Goal: Complete application form

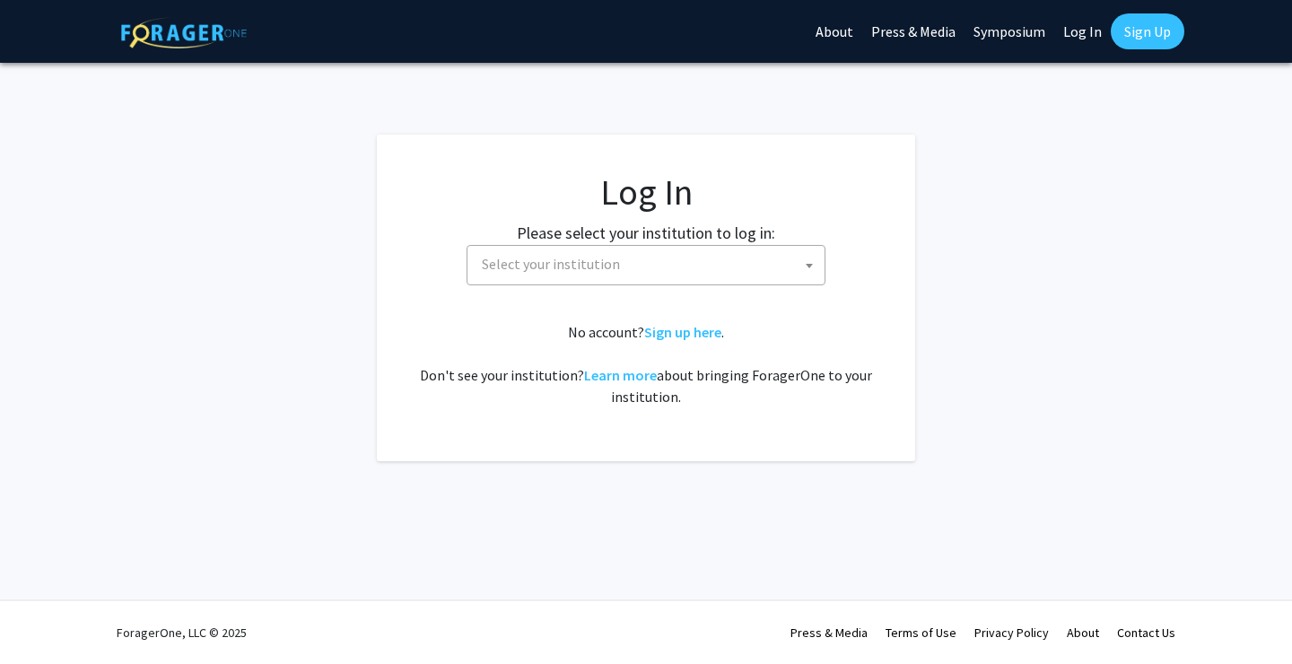
select select
click at [745, 256] on span "Select your institution" at bounding box center [650, 264] width 350 height 37
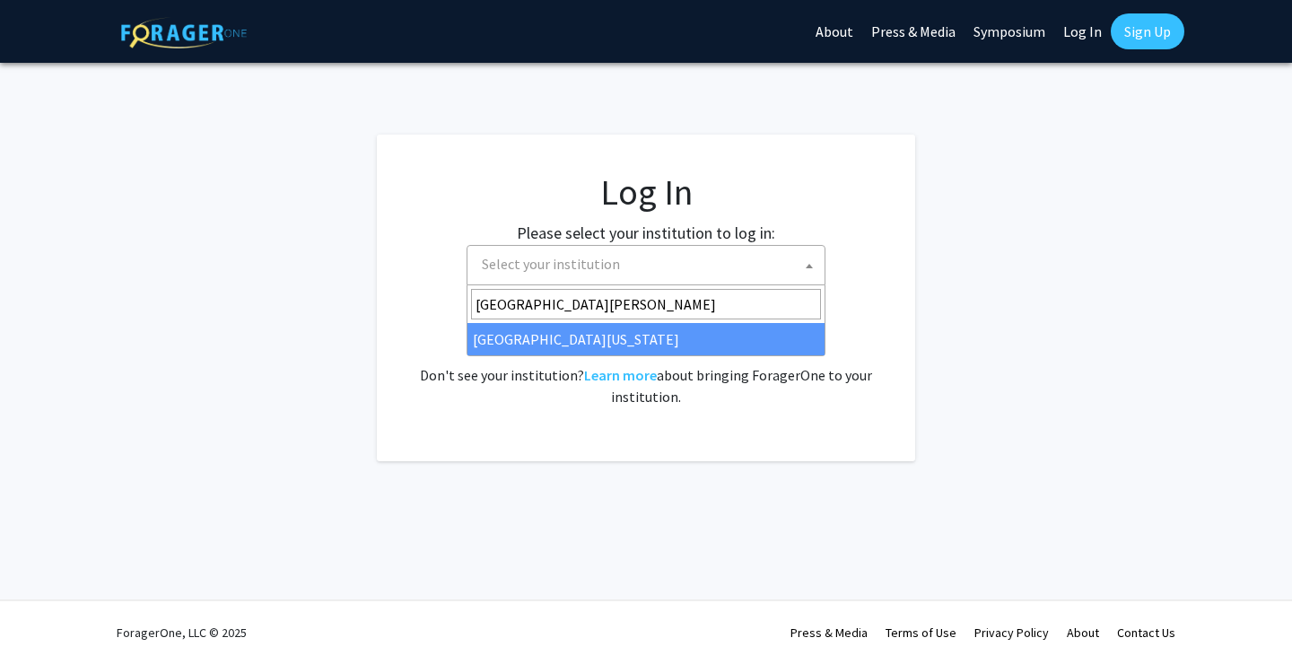
type input "[GEOGRAPHIC_DATA][PERSON_NAME]"
select select "13"
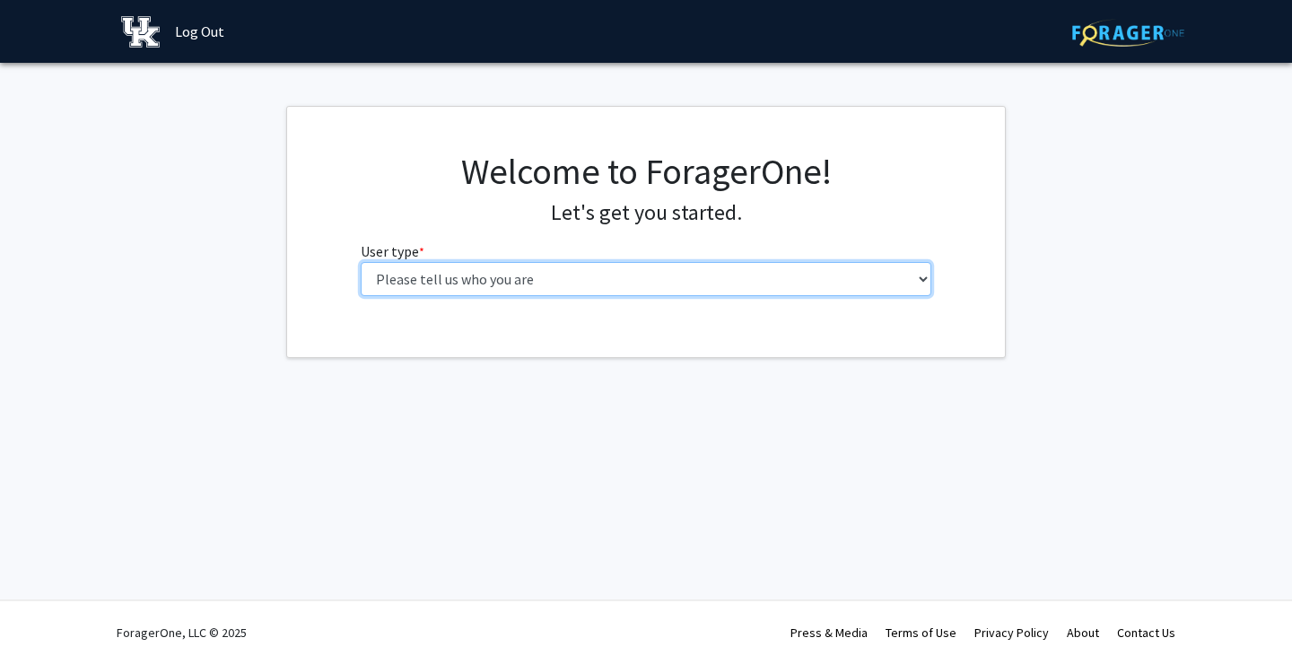
select select "1: undergrad"
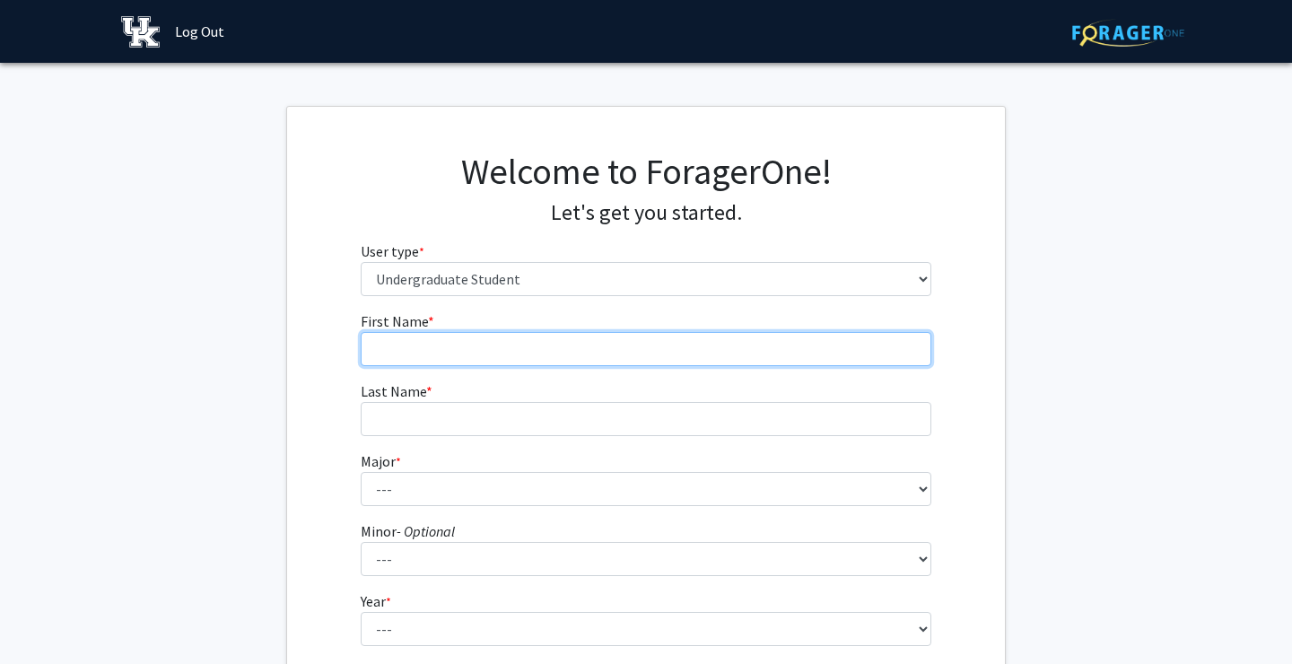
click at [502, 348] on input "First Name * required" at bounding box center [646, 349] width 571 height 34
type input "Marie"
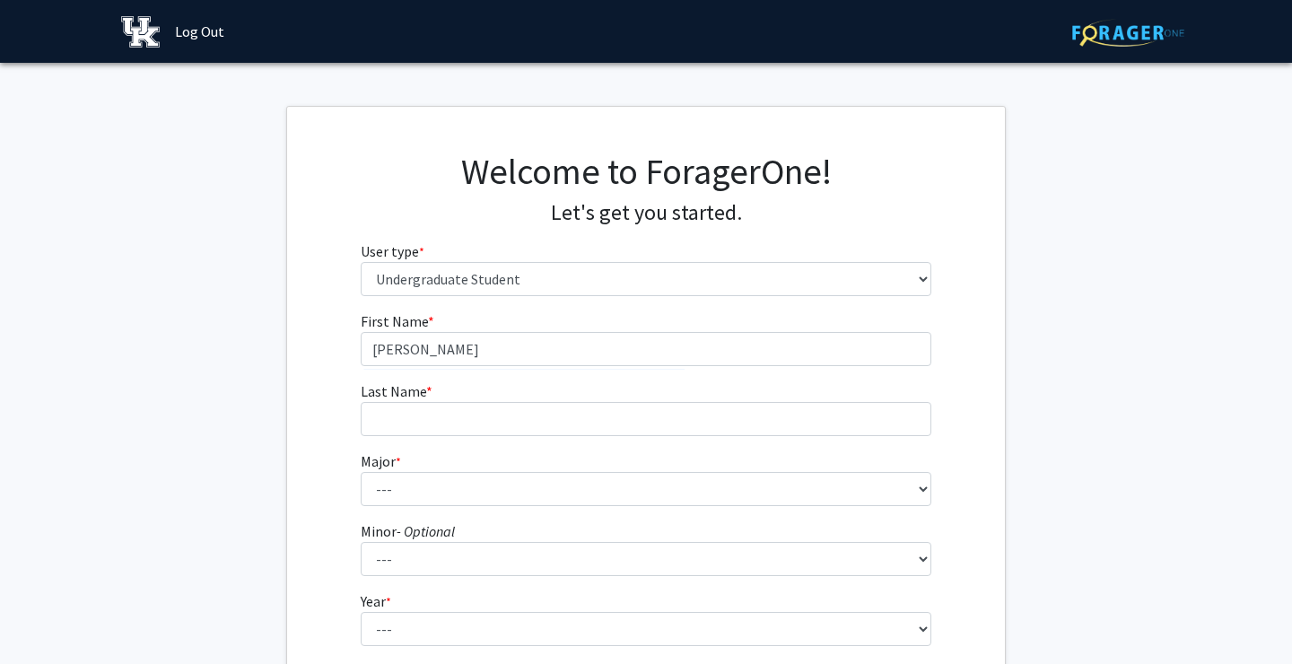
click at [444, 436] on form "First Name * required Marie Last Name * required Major * required --- Accountin…" at bounding box center [646, 529] width 571 height 438
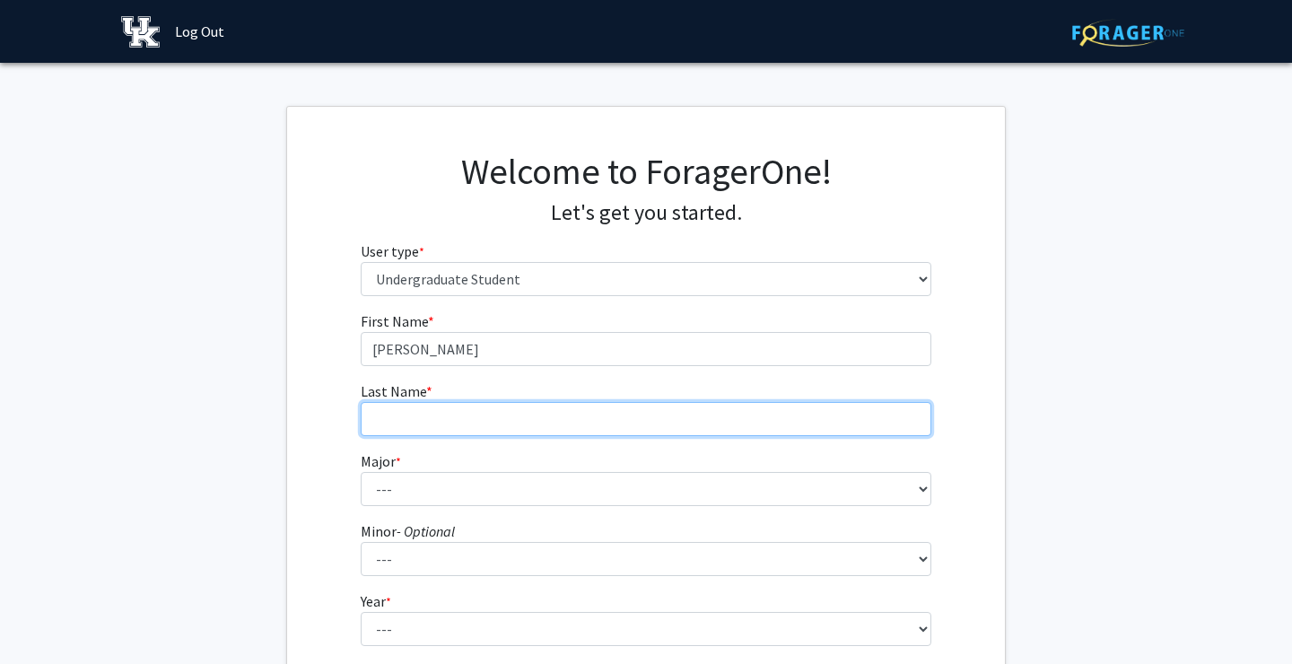
click at [448, 424] on input "Last Name * required" at bounding box center [646, 419] width 571 height 34
type input "Thomas"
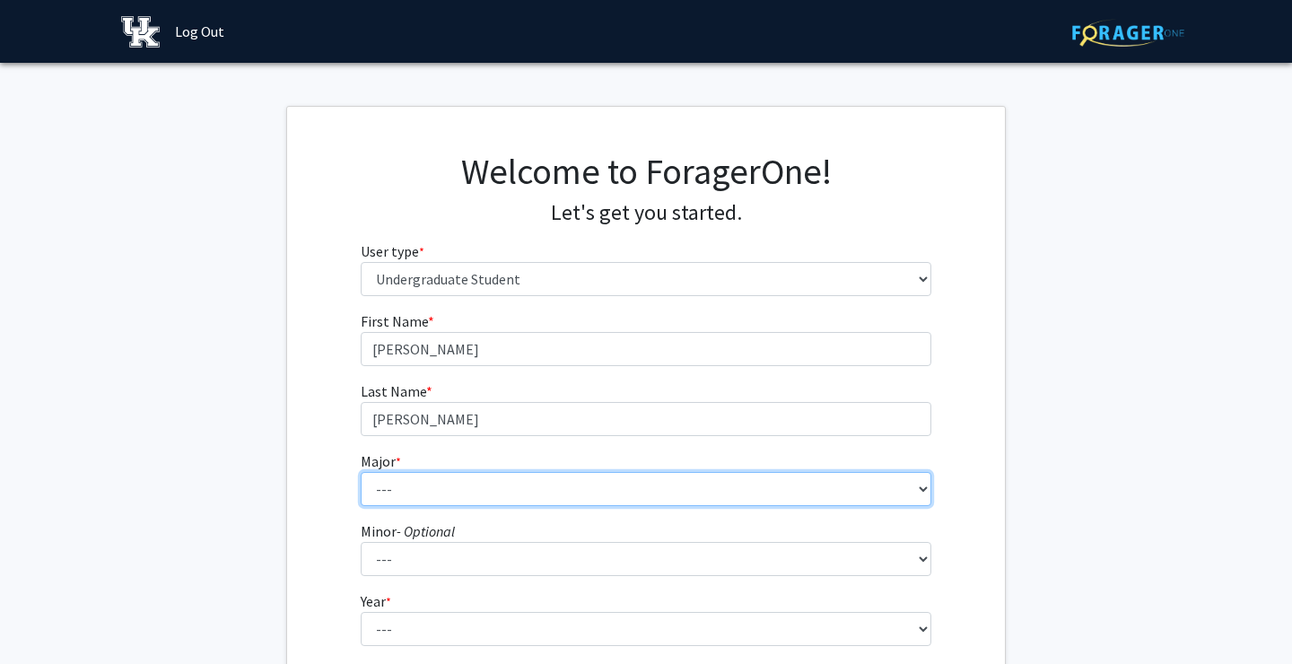
select select "74: 911"
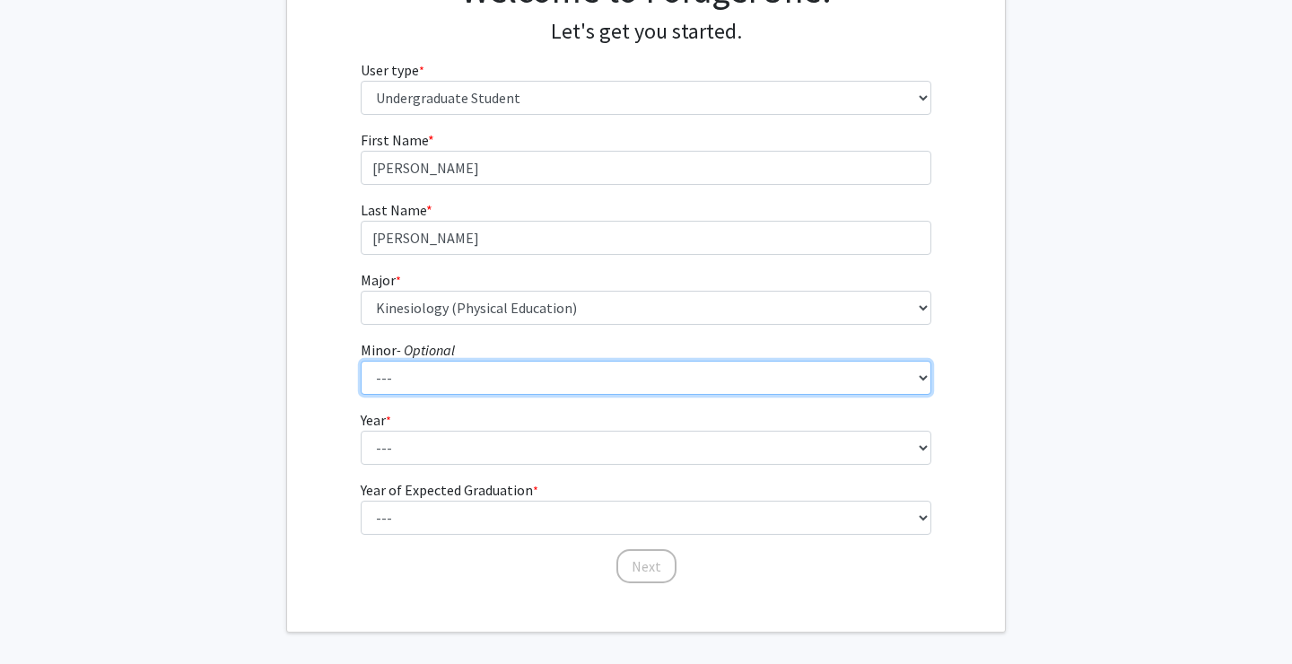
scroll to position [186, 0]
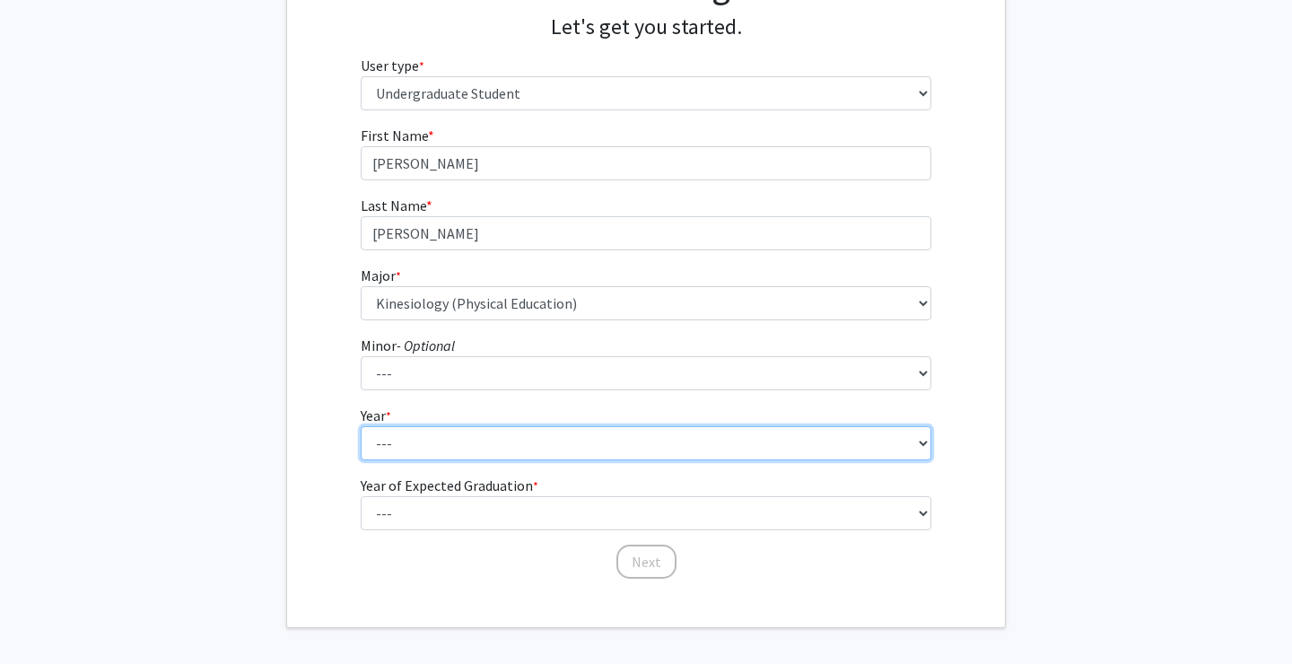
select select "1: first-year"
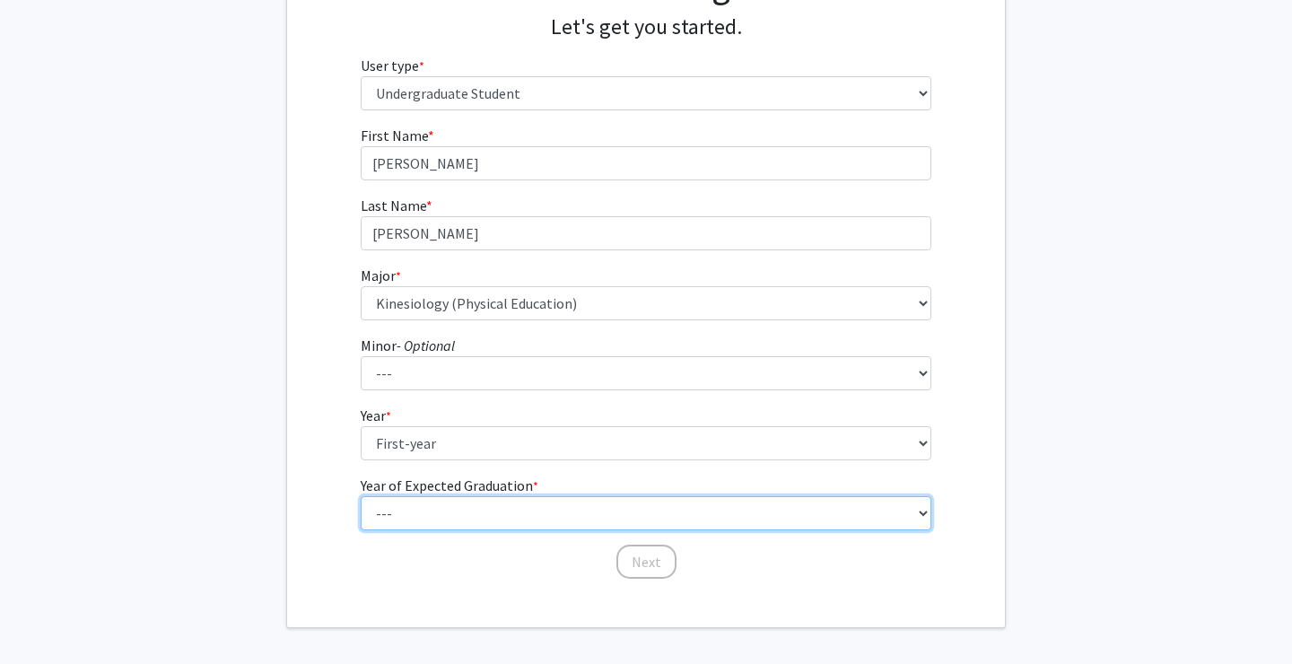
select select "5: 2029"
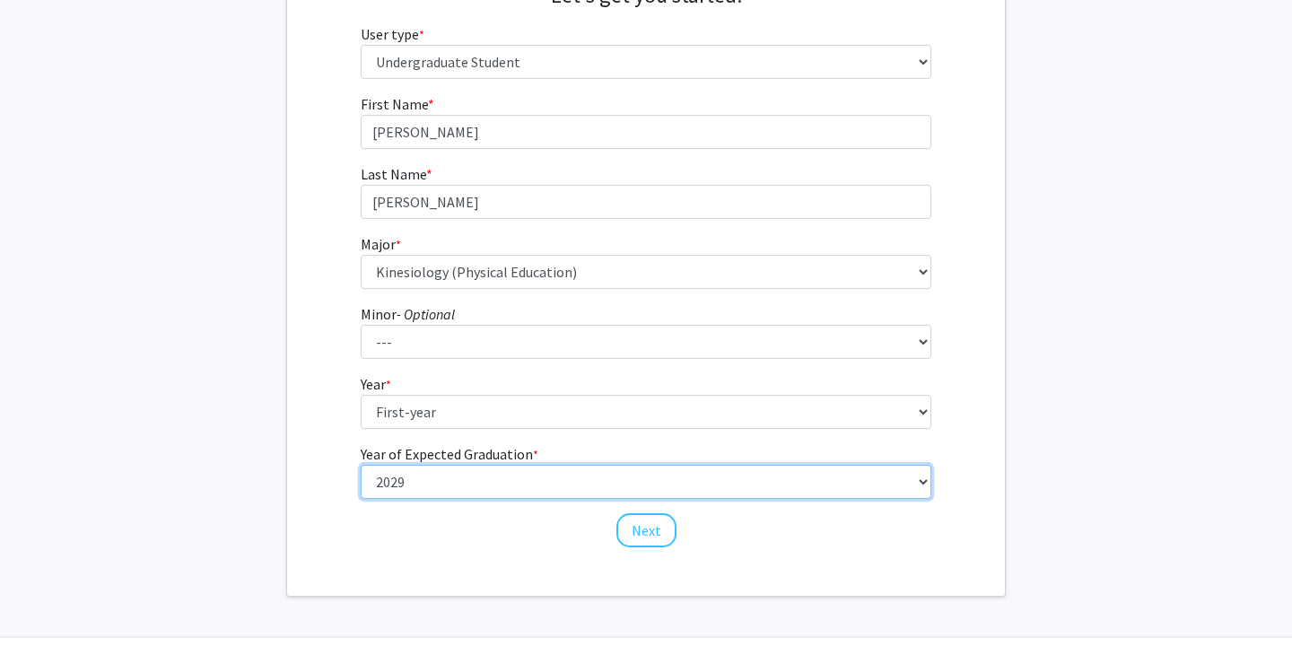
scroll to position [221, 0]
